Goal: Information Seeking & Learning: Learn about a topic

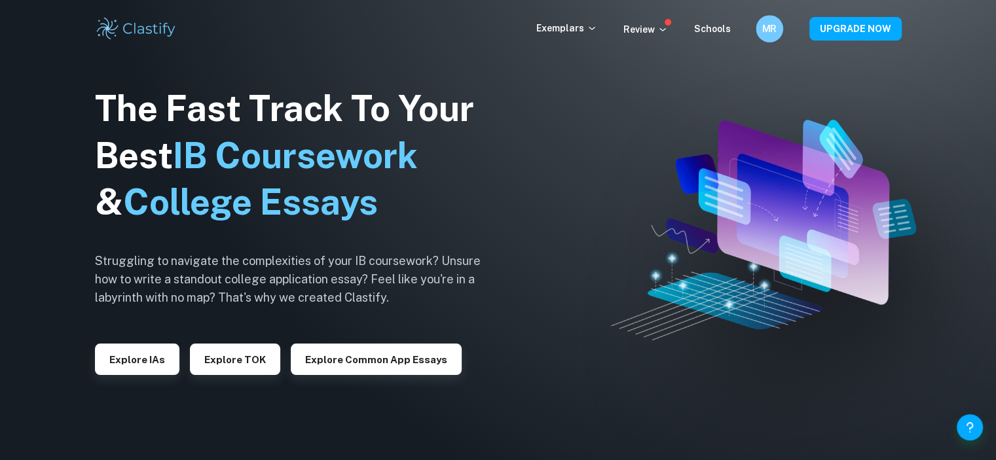
click at [771, 32] on h6 "MR" at bounding box center [769, 29] width 16 height 15
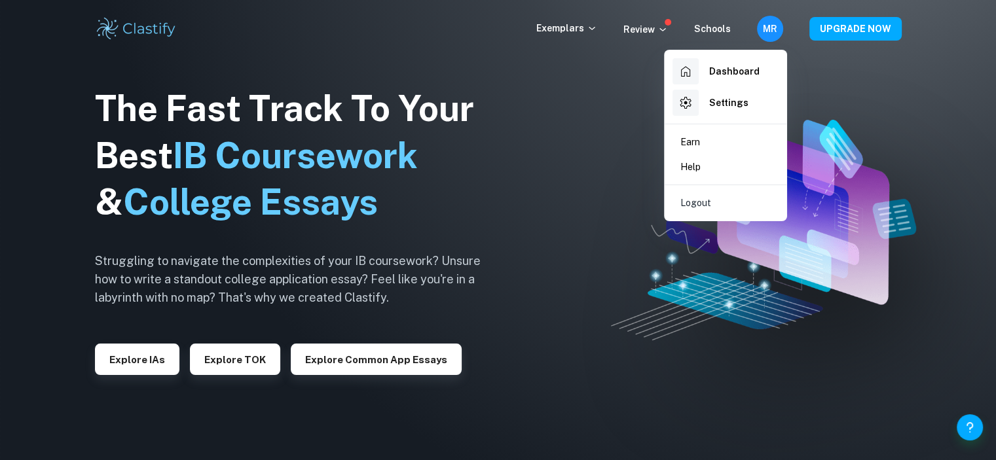
click at [710, 66] on h6 "Dashboard" at bounding box center [734, 71] width 50 height 14
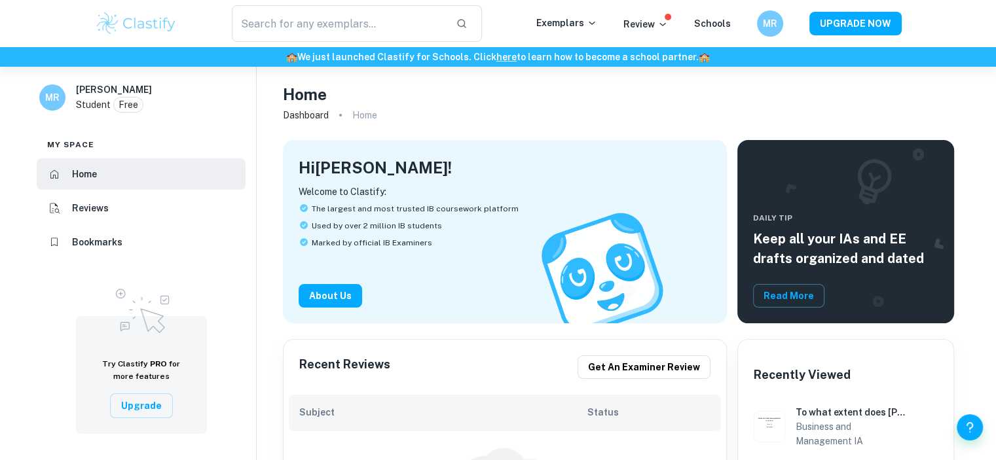
click at [95, 237] on h6 "Bookmarks" at bounding box center [97, 242] width 50 height 14
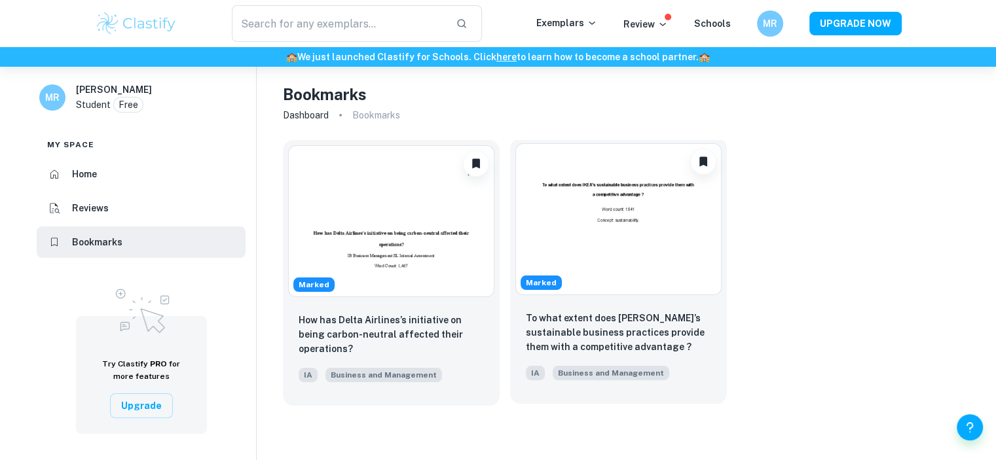
click at [596, 232] on img at bounding box center [618, 219] width 206 height 152
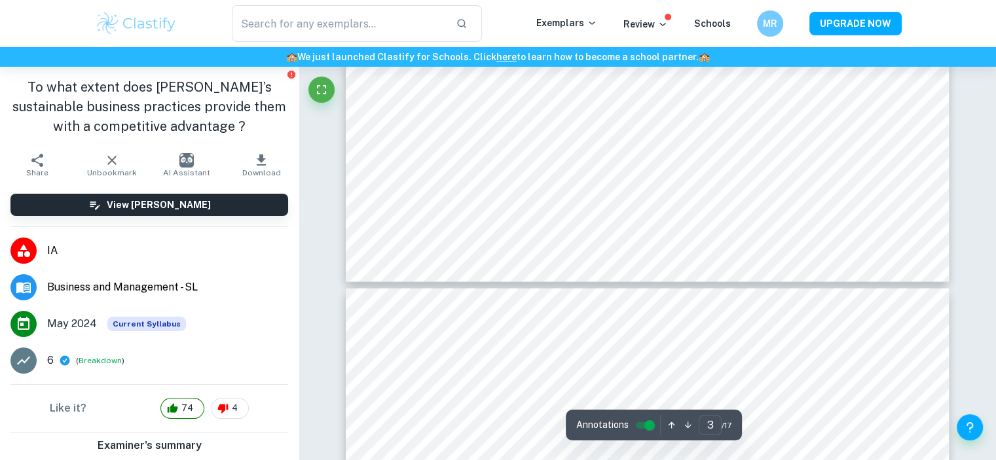
type input "4"
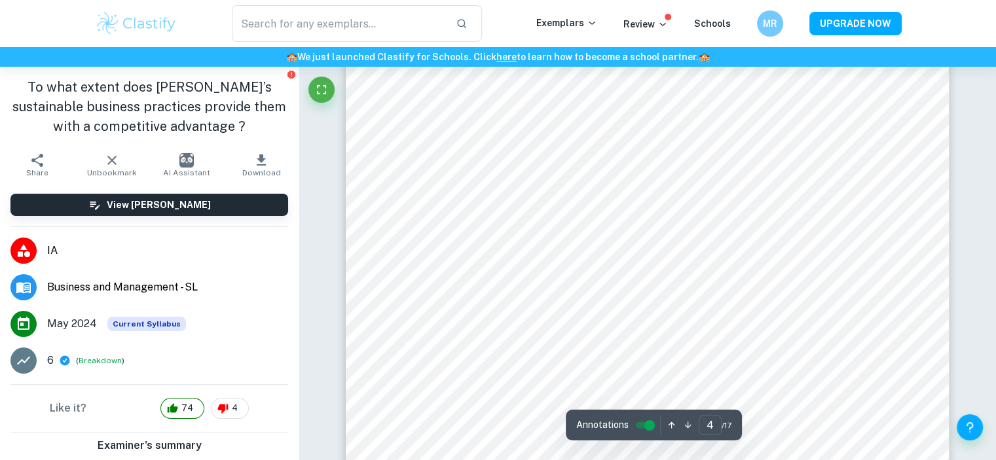
scroll to position [3149, 0]
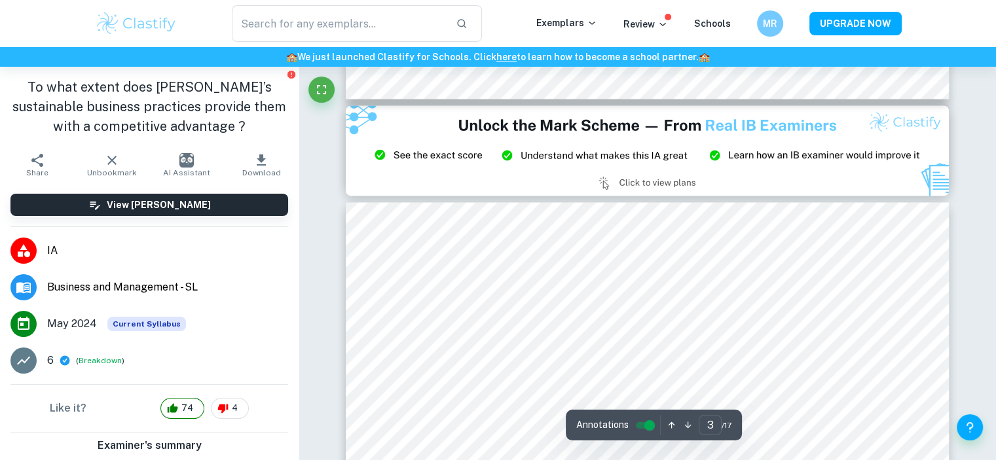
type input "2"
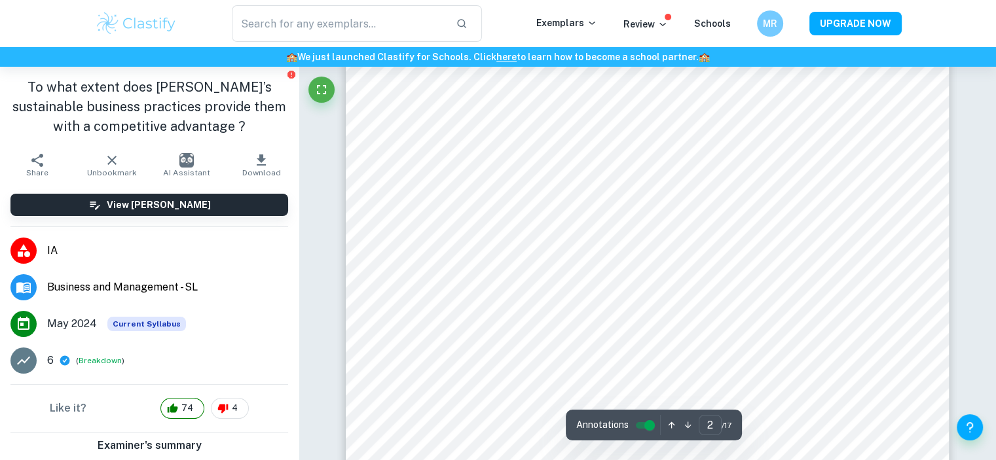
scroll to position [1048, 0]
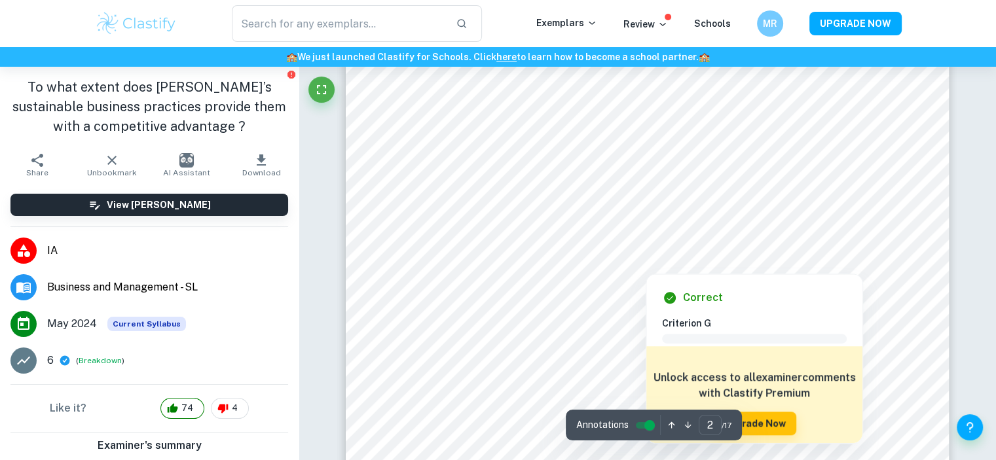
click at [440, 183] on div at bounding box center [643, 180] width 450 height 44
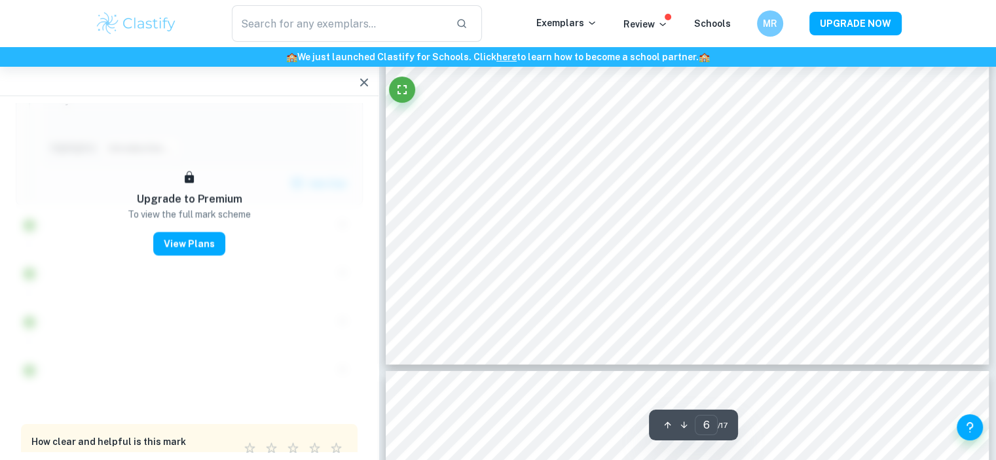
scroll to position [4894, 0]
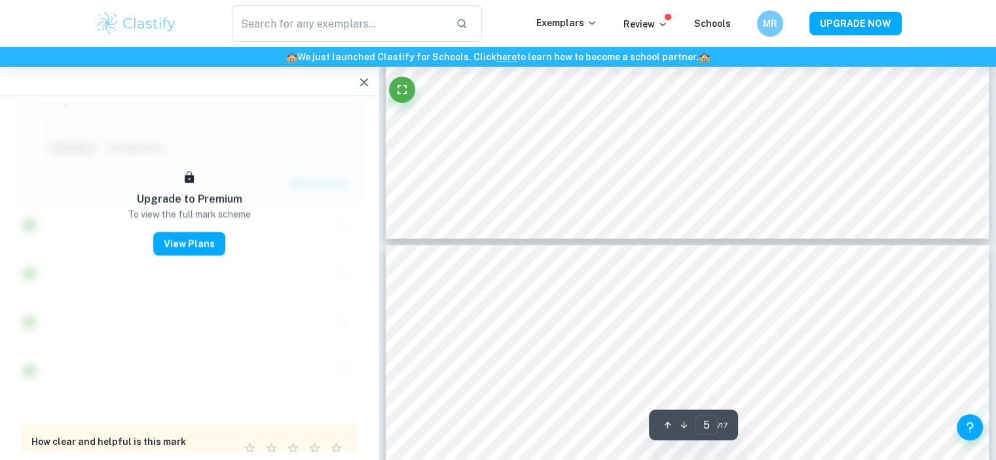
type input "4"
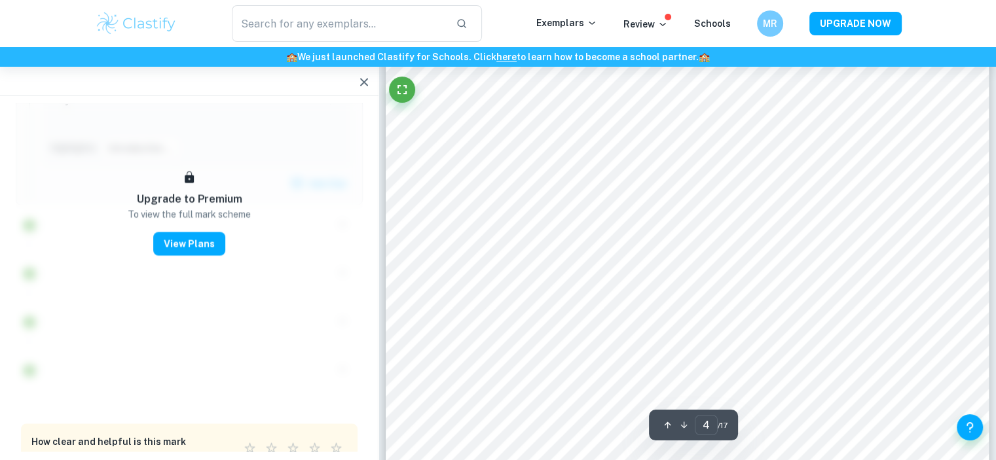
scroll to position [2668, 0]
click at [371, 77] on icon "button" at bounding box center [364, 83] width 16 height 16
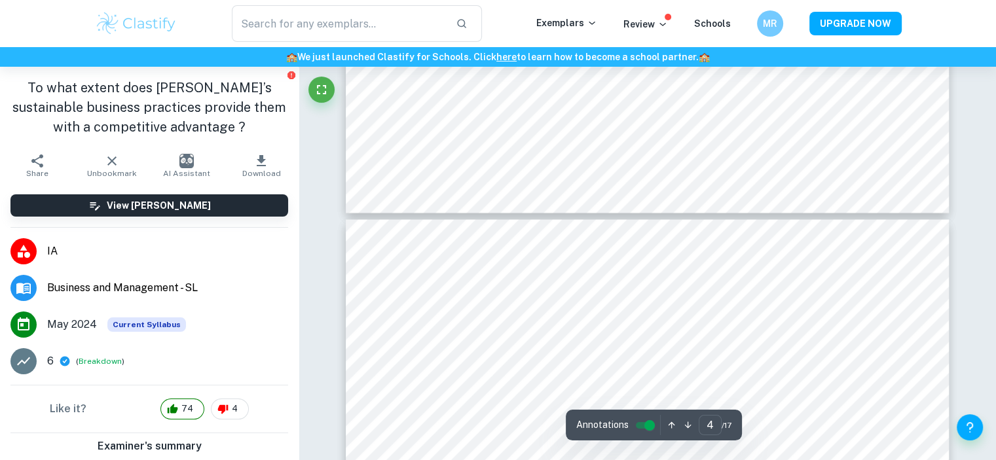
type input "3"
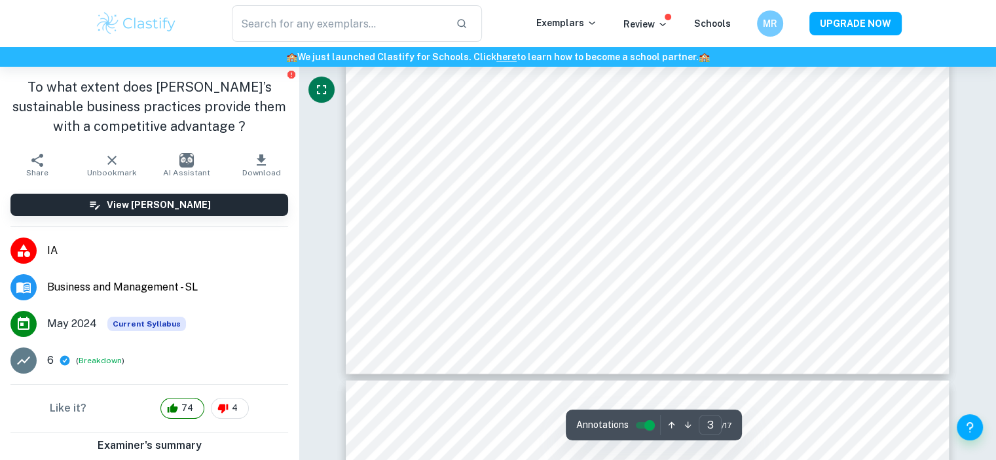
scroll to position [2340, 0]
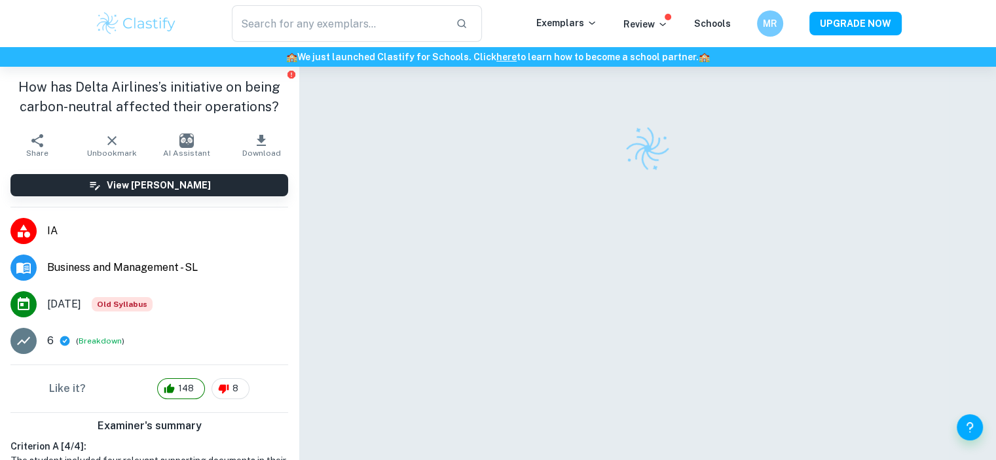
click at [574, 125] on div at bounding box center [648, 283] width 604 height 433
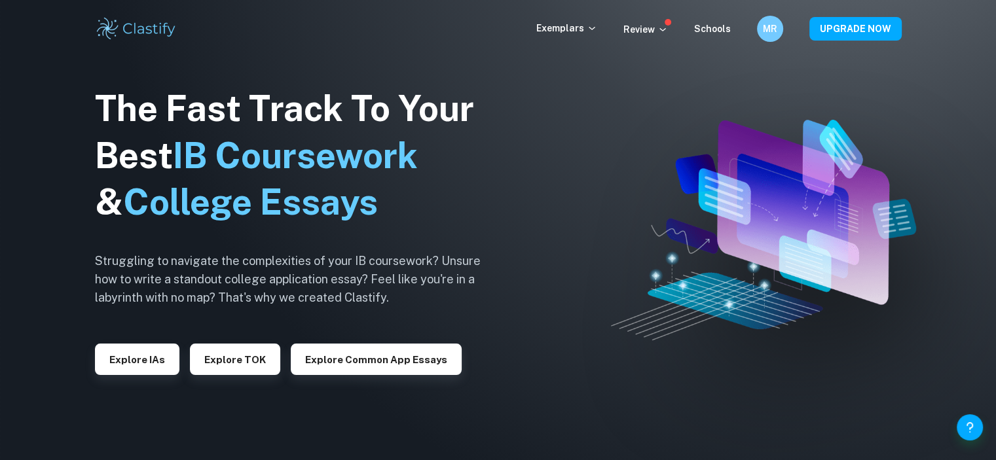
click at [767, 30] on h6 "MR" at bounding box center [769, 29] width 15 height 14
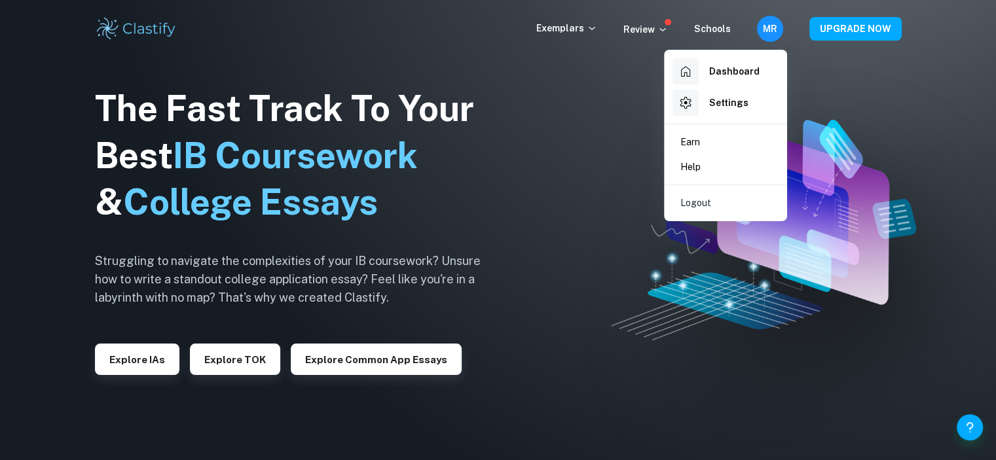
click at [705, 71] on div "Dashboard" at bounding box center [715, 71] width 87 height 26
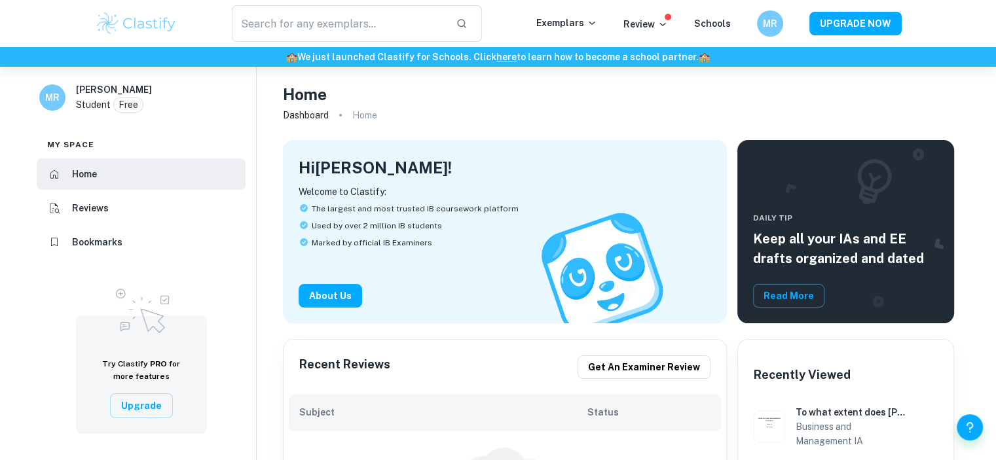
click at [79, 236] on h6 "Bookmarks" at bounding box center [97, 242] width 50 height 14
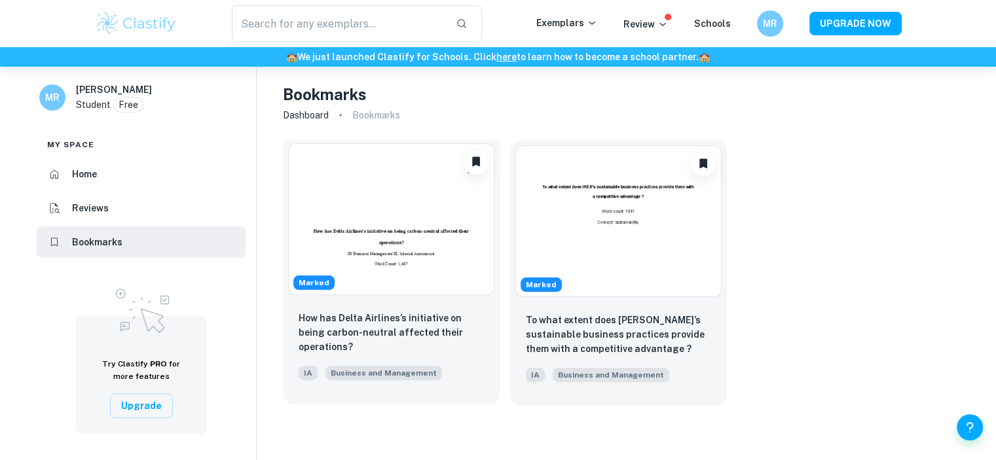
click at [364, 253] on img at bounding box center [391, 219] width 206 height 152
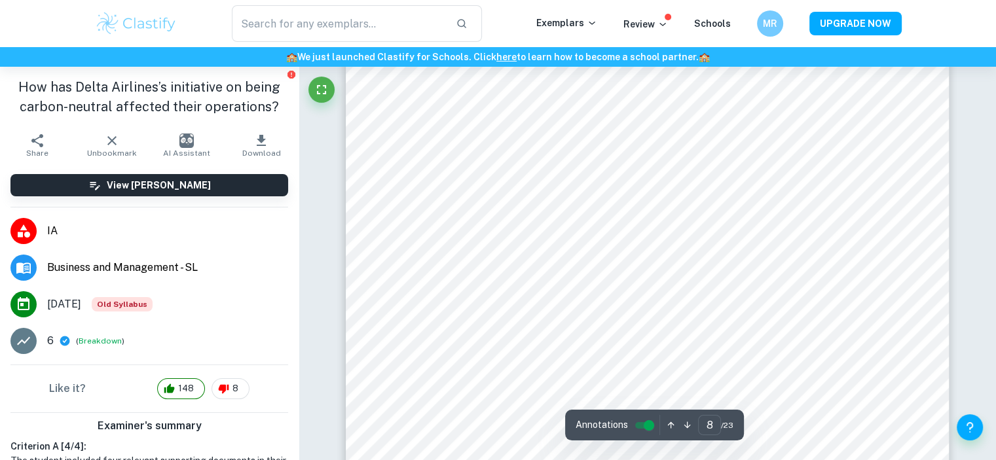
scroll to position [6089, 0]
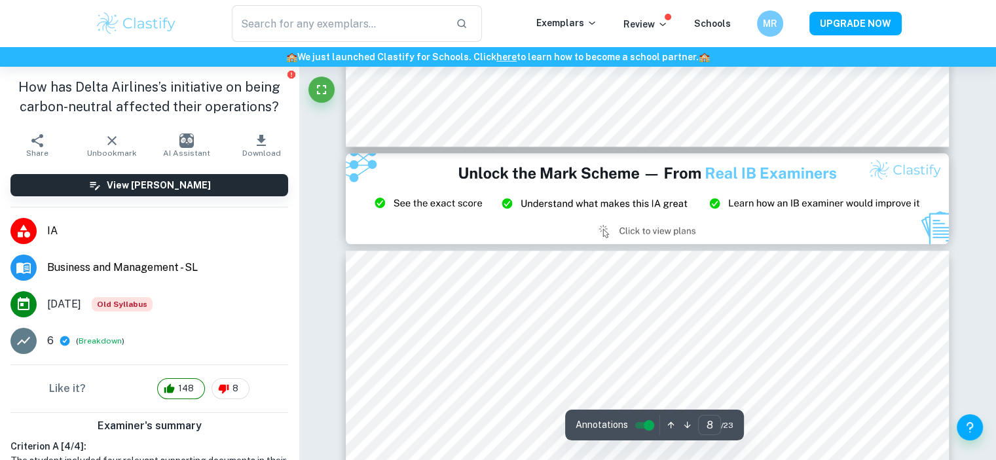
type input "9"
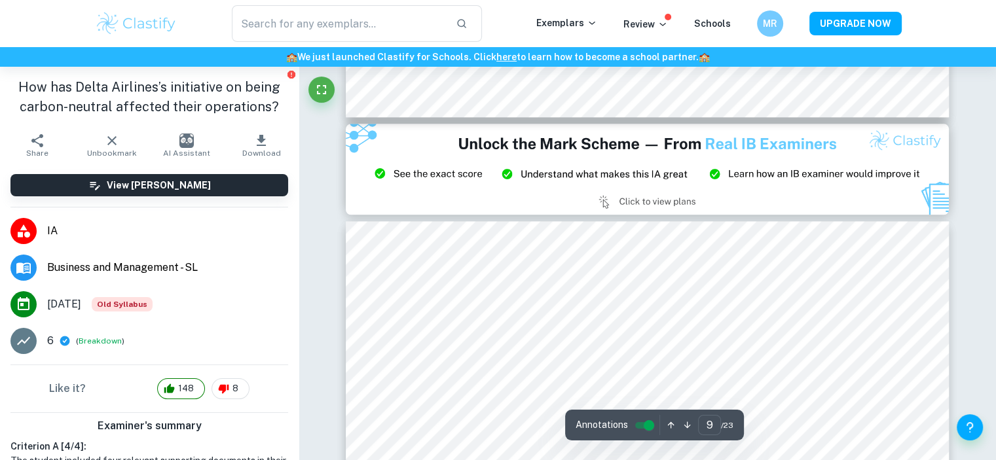
scroll to position [6482, 0]
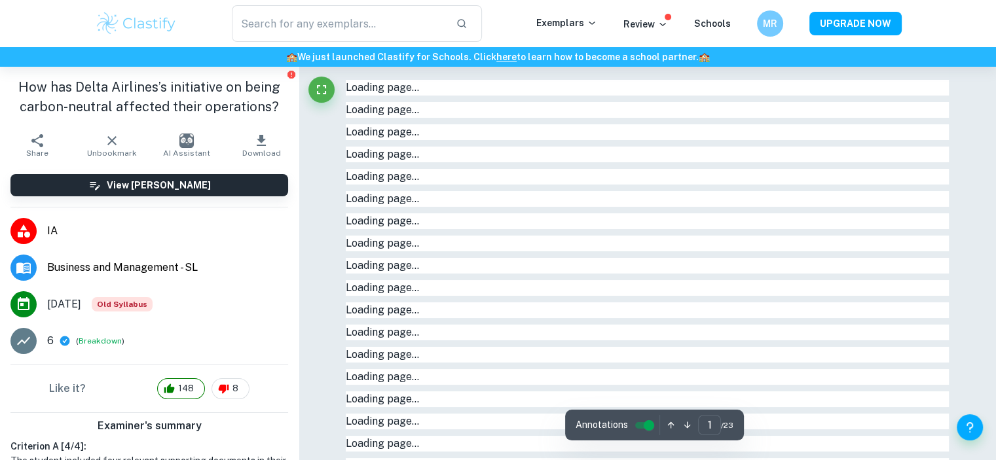
type input "9"
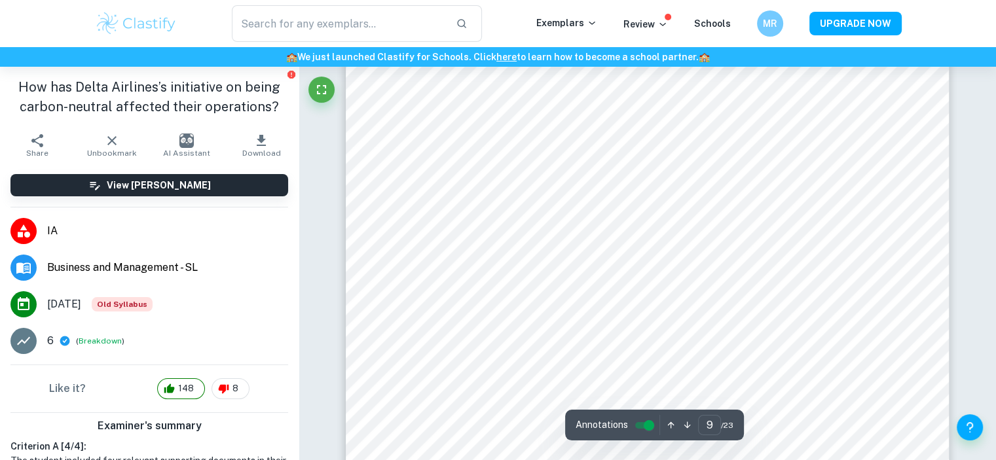
scroll to position [6579, 0]
